Goal: Navigation & Orientation: Find specific page/section

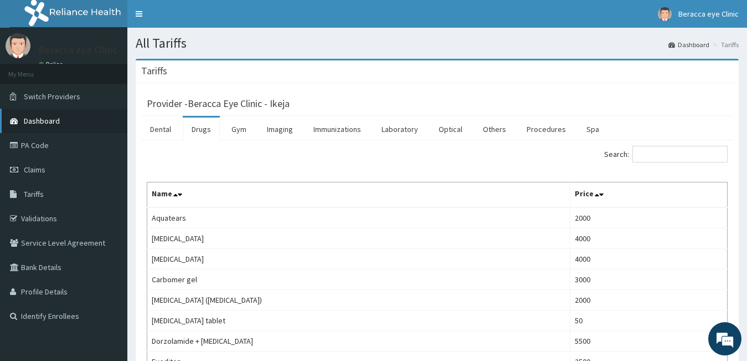
click at [63, 122] on link "Dashboard" at bounding box center [63, 121] width 127 height 24
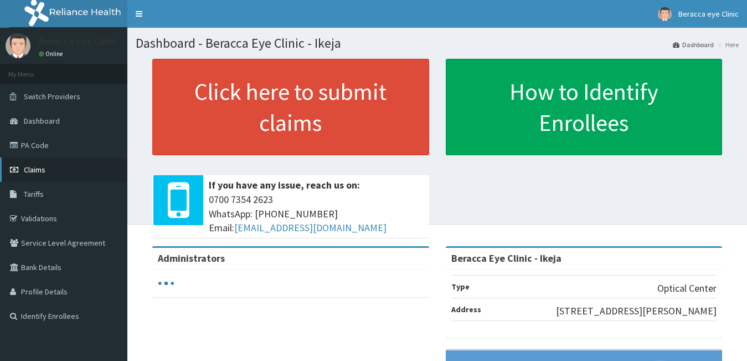
click at [70, 172] on link "Claims" at bounding box center [63, 169] width 127 height 24
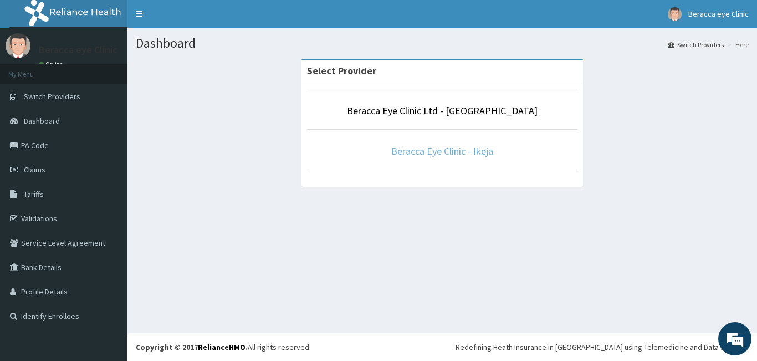
click at [421, 155] on link "Beracca Eye Clinic - Ikeja" at bounding box center [442, 151] width 102 height 13
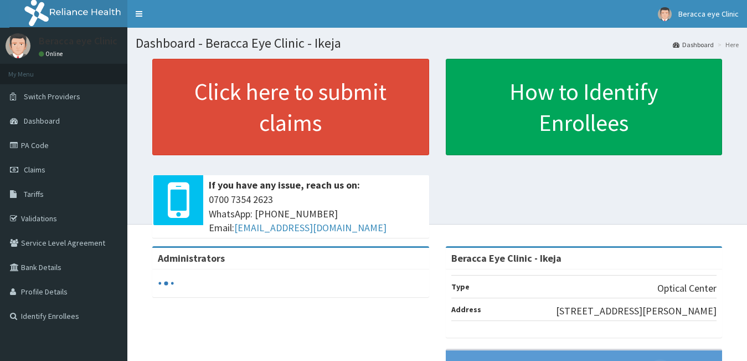
click at [59, 164] on link "Claims" at bounding box center [63, 169] width 127 height 24
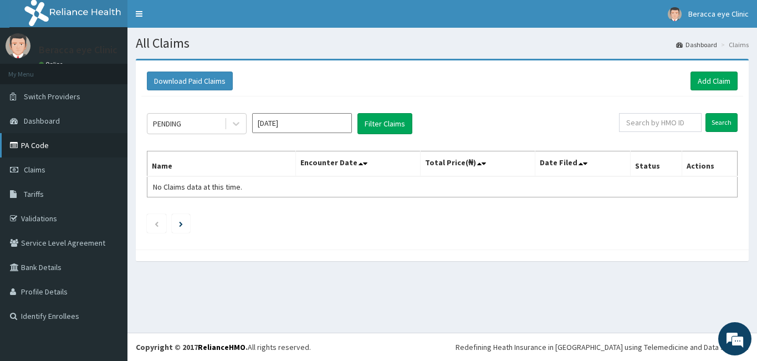
click at [76, 139] on link "PA Code" at bounding box center [63, 145] width 127 height 24
